Goal: Task Accomplishment & Management: Manage account settings

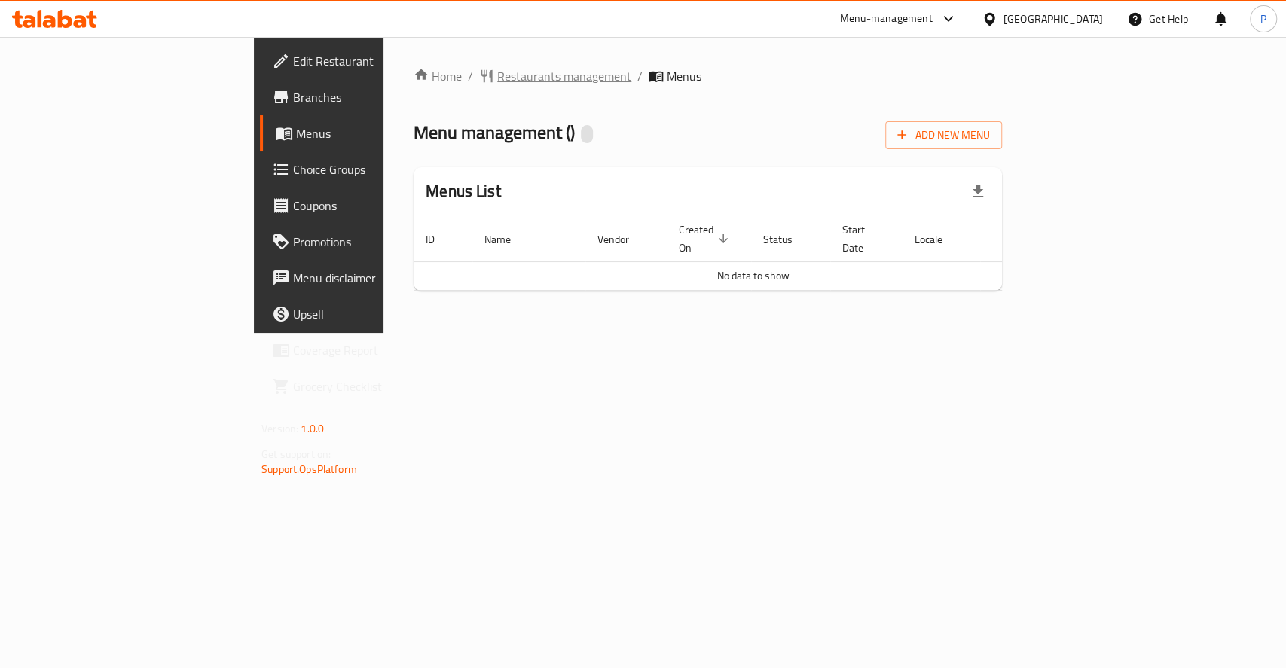
click at [497, 69] on span "Restaurants management" at bounding box center [564, 76] width 134 height 18
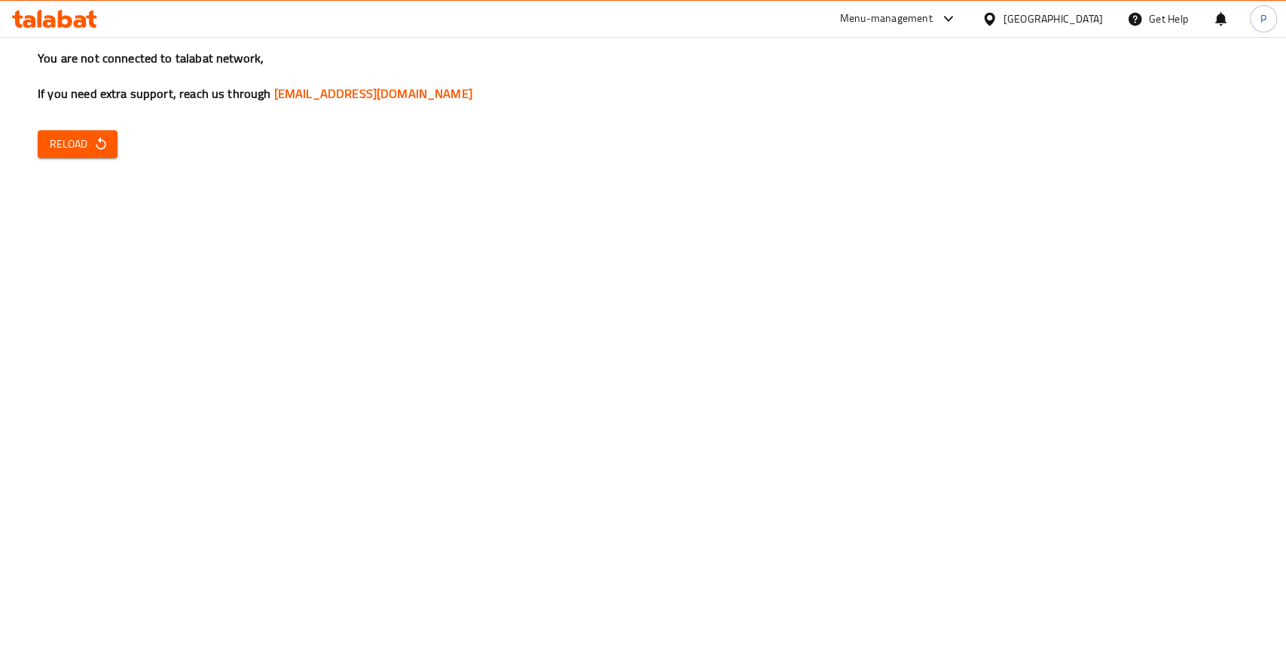
click at [125, 178] on div "You are not connected to talabat network, If you need extra support, reach us t…" at bounding box center [643, 334] width 1286 height 668
click at [73, 126] on div "You are not connected to talabat network, If you need extra support, reach us t…" at bounding box center [643, 334] width 1286 height 668
click at [117, 164] on div "You are not connected to talabat network, If you need extra support, reach us t…" at bounding box center [643, 334] width 1286 height 668
click at [92, 153] on span "Reload" at bounding box center [78, 144] width 56 height 19
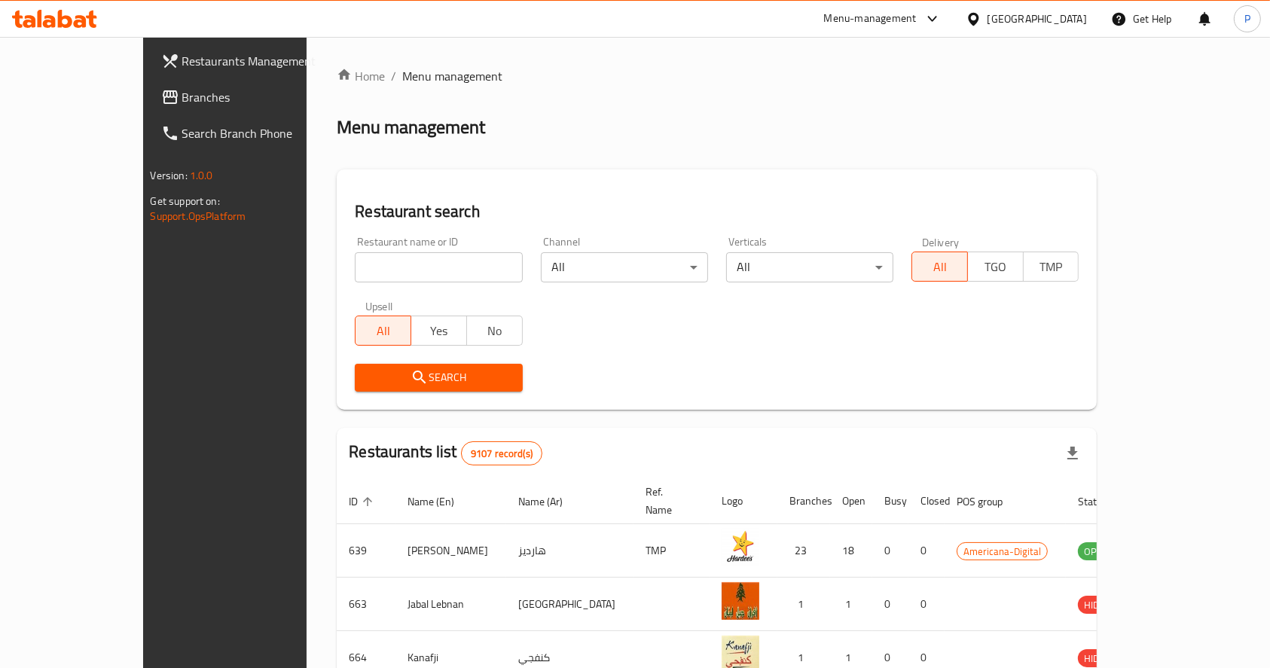
click at [377, 277] on input "search" at bounding box center [438, 267] width 167 height 30
type input "bella [GEOGRAPHIC_DATA]"
click at [406, 368] on span "Search" at bounding box center [438, 377] width 143 height 19
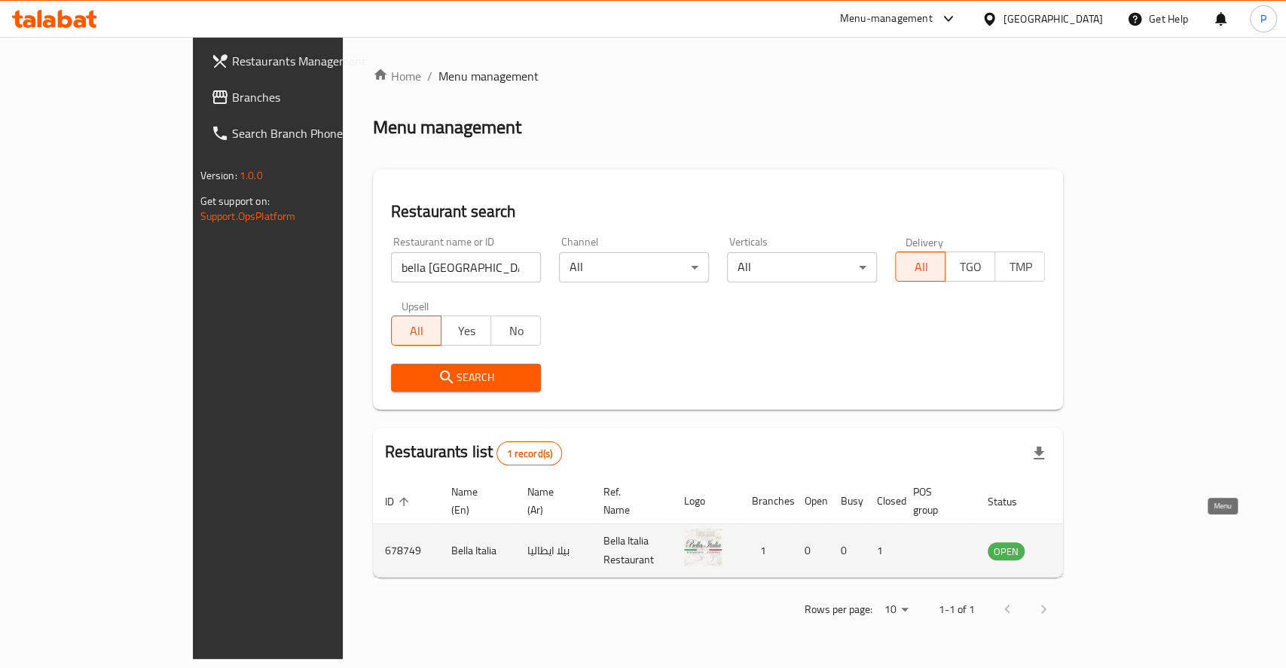
click at [1082, 548] on icon "enhanced table" at bounding box center [1079, 551] width 5 height 6
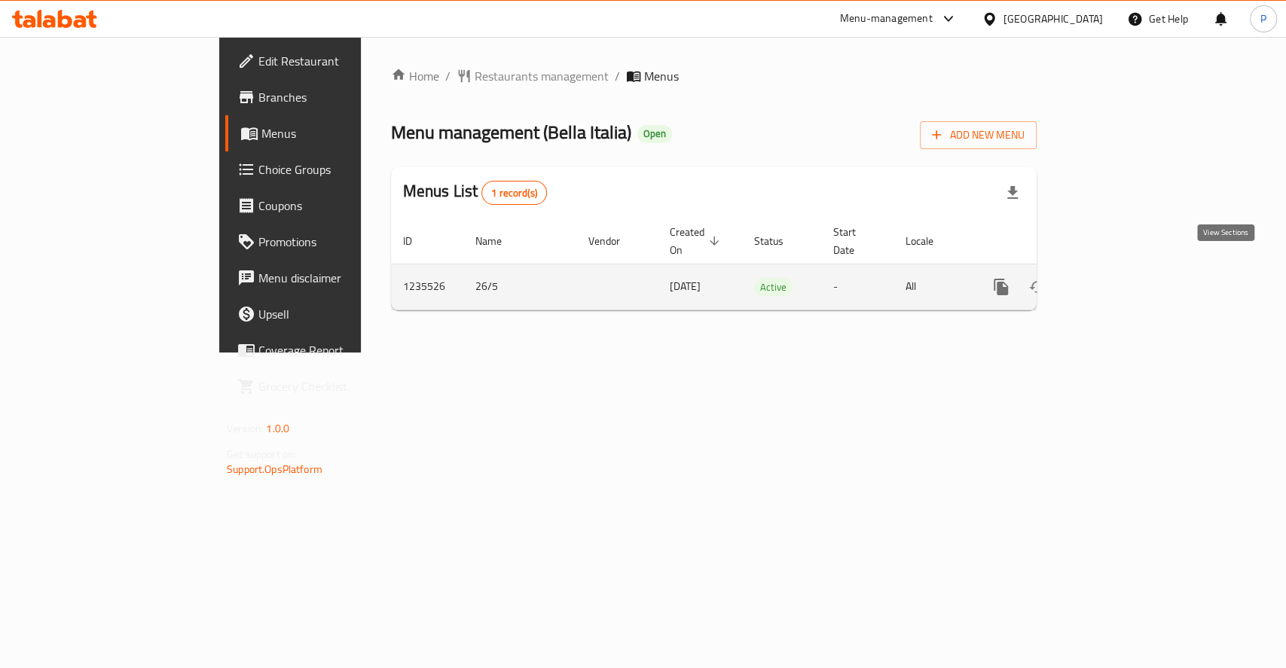
click at [1119, 278] on icon "enhanced table" at bounding box center [1110, 287] width 18 height 18
